Goal: Task Accomplishment & Management: Complete application form

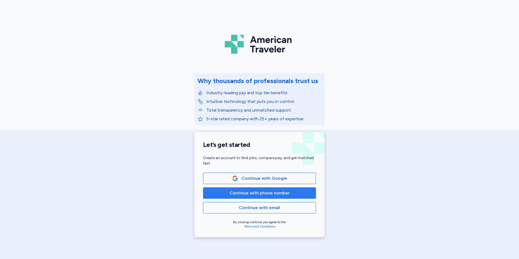
click at [245, 193] on span "Continue with phone number" at bounding box center [259, 193] width 60 height 7
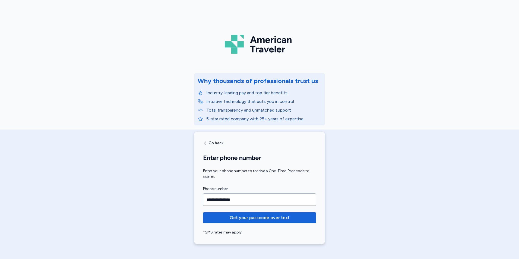
type input "**********"
click at [203, 212] on button "Get your passcode over text" at bounding box center [259, 217] width 113 height 11
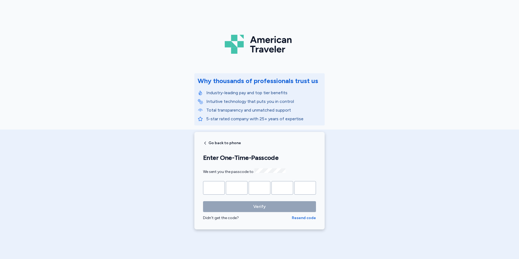
type input "*"
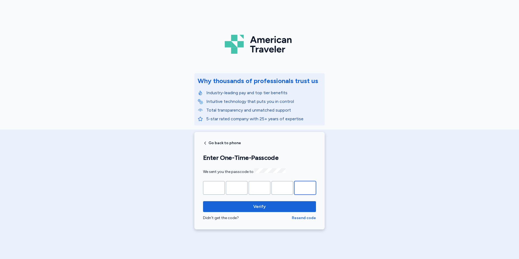
type input "*"
click at [203, 201] on button "Verify" at bounding box center [259, 206] width 113 height 11
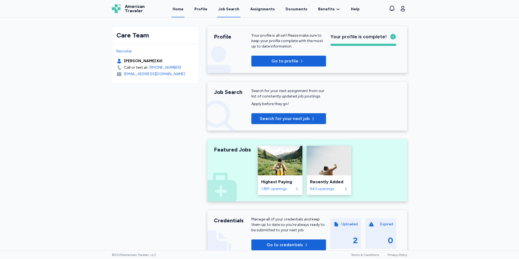
click at [231, 10] on div "Job Search" at bounding box center [228, 9] width 21 height 5
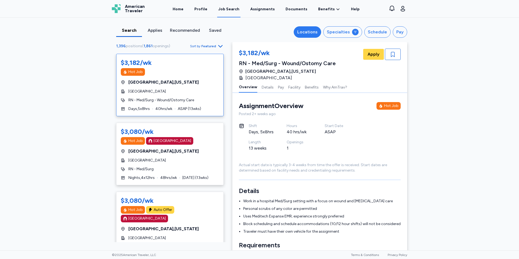
click at [309, 31] on div "Locations" at bounding box center [307, 32] width 20 height 7
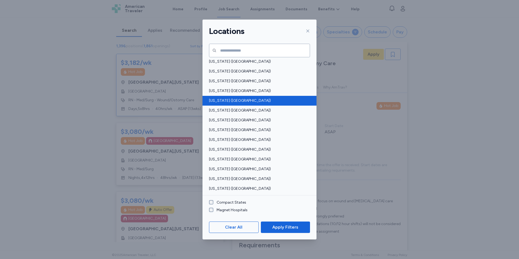
scroll to position [281, 0]
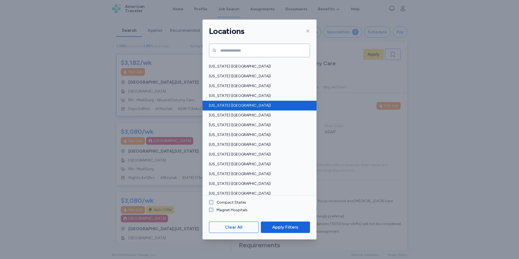
click at [223, 107] on span "[US_STATE] ([GEOGRAPHIC_DATA])" at bounding box center [258, 105] width 98 height 5
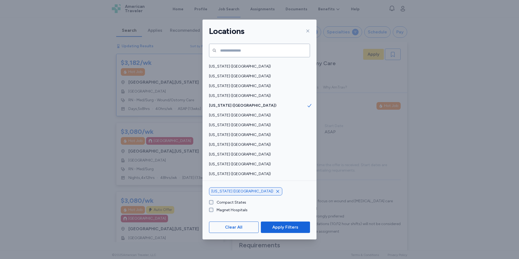
click at [279, 226] on span "Apply Filters" at bounding box center [285, 227] width 26 height 7
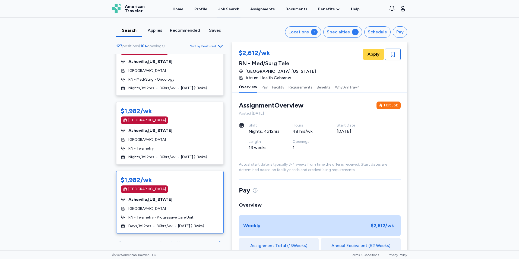
scroll to position [55, 0]
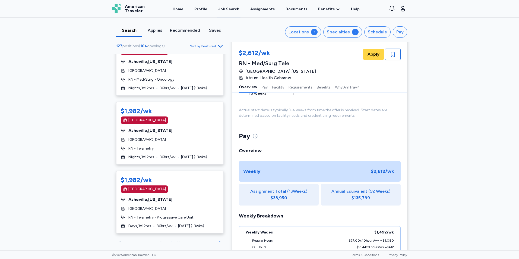
click at [217, 240] on icon "Go to next 50 jobs" at bounding box center [220, 243] width 7 height 7
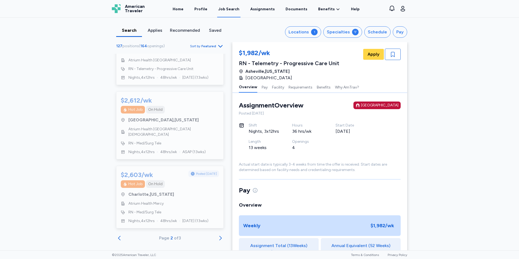
scroll to position [3148, 0]
click at [217, 234] on icon "Go to next 50 jobs" at bounding box center [220, 237] width 7 height 7
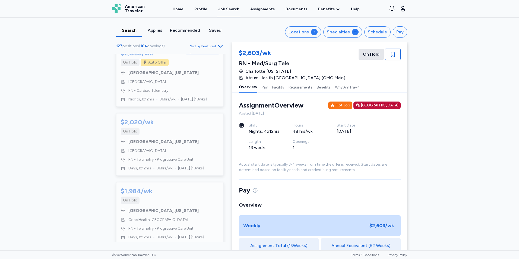
scroll to position [1058, 0]
